Goal: Information Seeking & Learning: Compare options

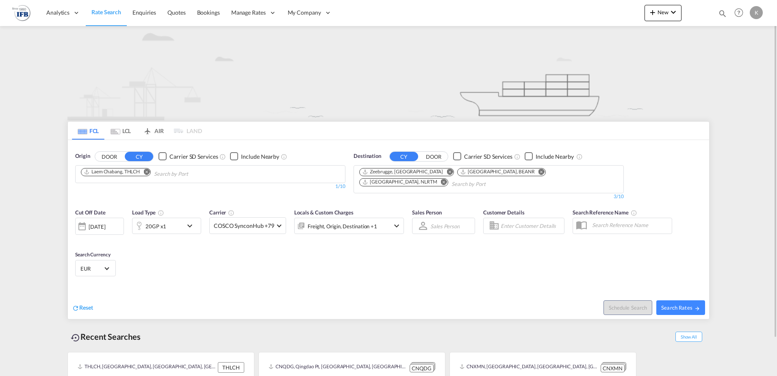
click at [146, 172] on md-icon "Remove" at bounding box center [146, 171] width 6 height 6
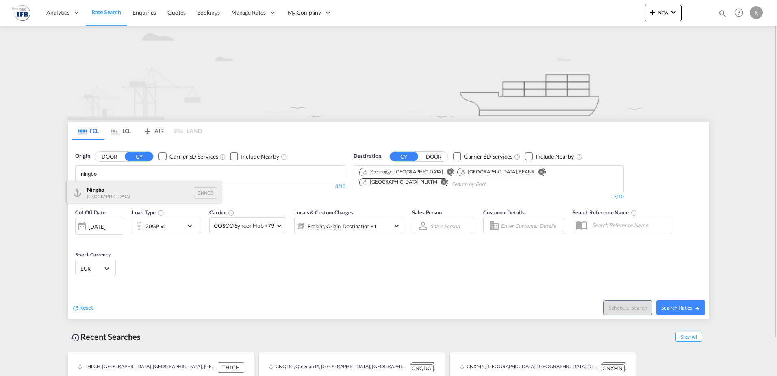
type input "ningbo"
click at [124, 189] on div "Ningbo China CNNGB" at bounding box center [144, 192] width 154 height 24
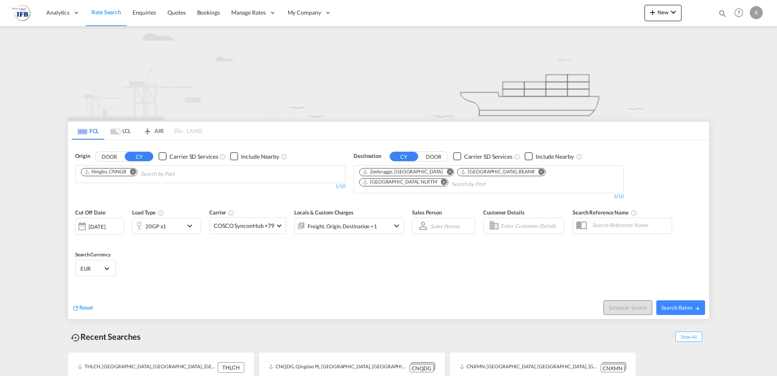
click at [447, 178] on md-icon "Remove" at bounding box center [444, 181] width 6 height 6
click at [447, 171] on md-icon "Remove" at bounding box center [450, 171] width 6 height 6
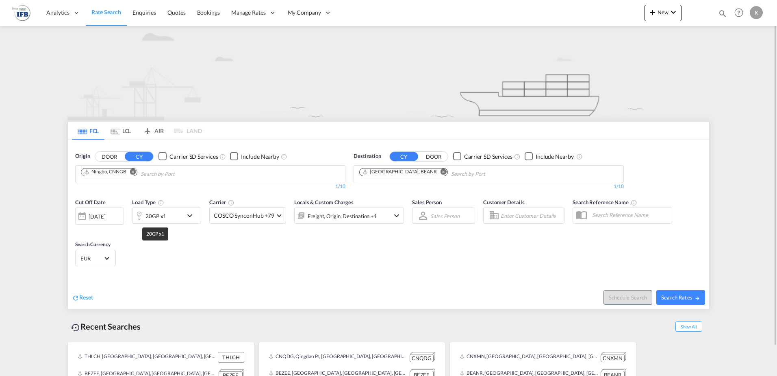
click at [163, 217] on div "20GP x1" at bounding box center [156, 215] width 21 height 11
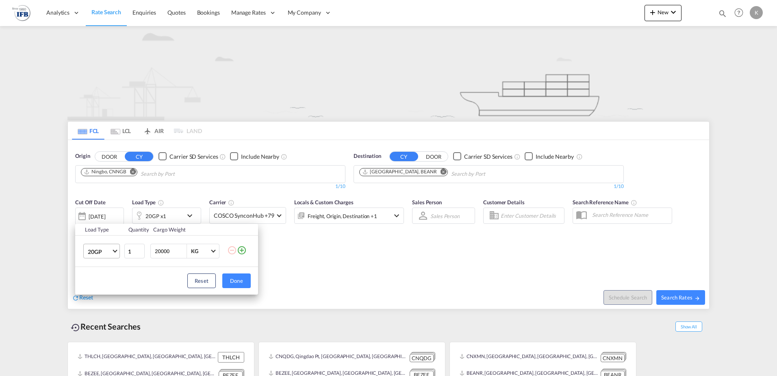
click at [101, 250] on span "20GP" at bounding box center [100, 252] width 24 height 8
click at [106, 287] on md-option "40HC" at bounding box center [108, 290] width 55 height 20
click at [235, 278] on button "Done" at bounding box center [236, 280] width 28 height 15
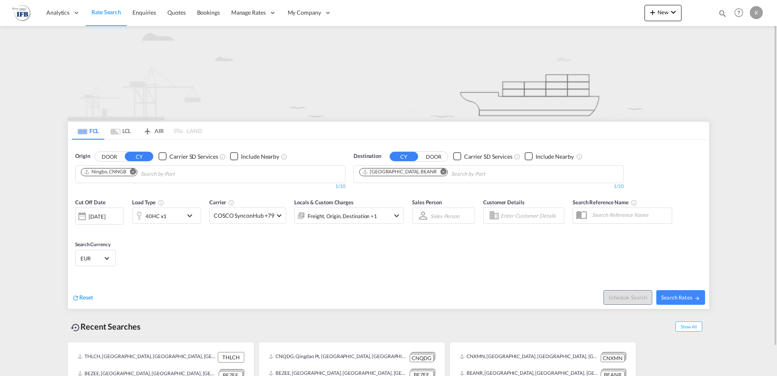
click at [92, 217] on div "[DATE]" at bounding box center [97, 216] width 17 height 7
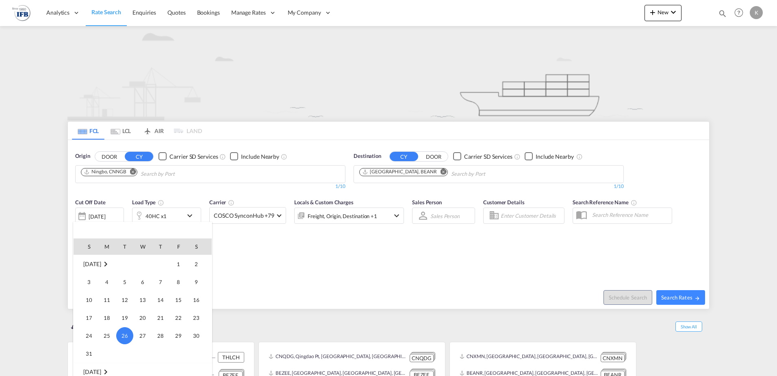
scroll to position [404, 0]
drag, startPoint x: 107, startPoint y: 327, endPoint x: 120, endPoint y: 290, distance: 39.5
click at [107, 328] on span "8" at bounding box center [107, 326] width 16 height 16
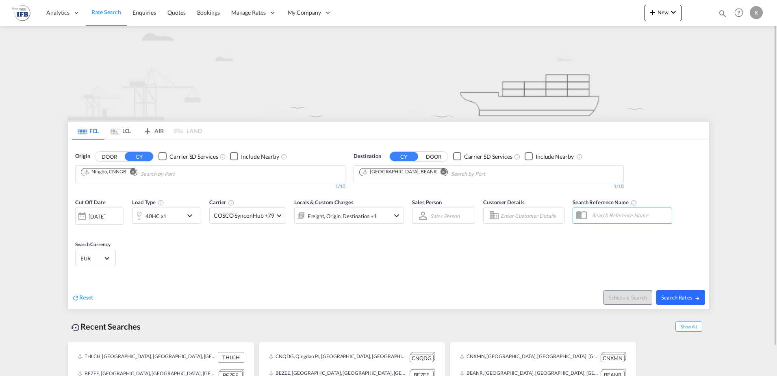
click at [675, 300] on span "Search Rates" at bounding box center [680, 297] width 39 height 7
type input "CNNGB to BEANR / [DATE]"
